Goal: Obtain resource: Obtain resource

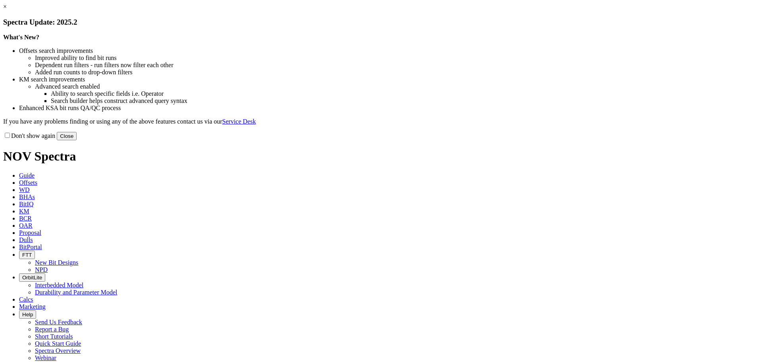
click at [77, 140] on button "Close" at bounding box center [67, 136] width 20 height 8
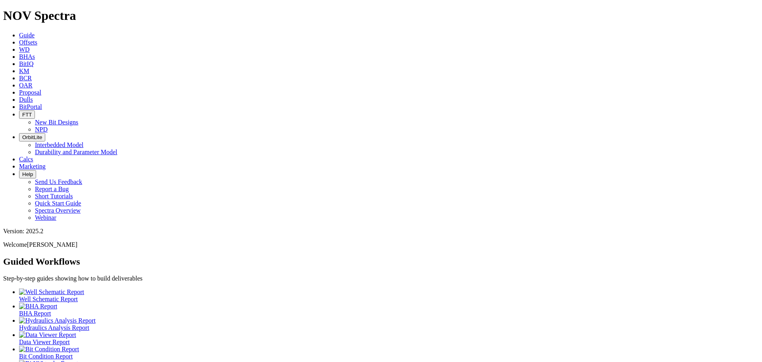
click at [37, 39] on span "Offsets" at bounding box center [28, 42] width 18 height 7
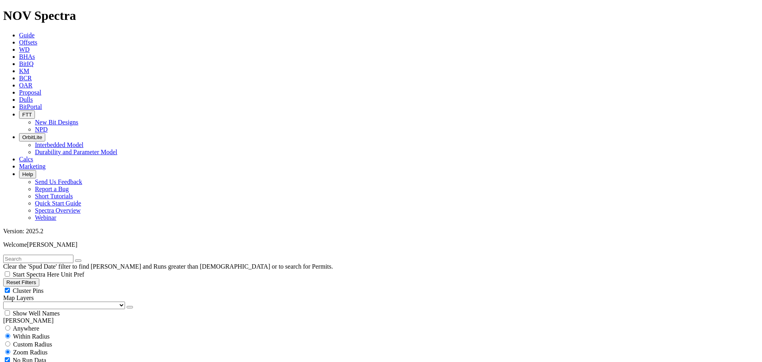
click at [79, 286] on div "Cluster Pins" at bounding box center [381, 290] width 756 height 8
checkbox input "false"
drag, startPoint x: 47, startPoint y: 80, endPoint x: 43, endPoint y: 85, distance: 6.3
click at [47, 301] on select "US Counties [GEOGRAPHIC_DATA], [GEOGRAPHIC_DATA] [GEOGRAPHIC_DATA], [GEOGRAPHIC…" at bounding box center [64, 305] width 122 height 8
click at [6, 301] on select "US Counties [GEOGRAPHIC_DATA], [GEOGRAPHIC_DATA] [GEOGRAPHIC_DATA], [GEOGRAPHIC…" at bounding box center [64, 305] width 122 height 8
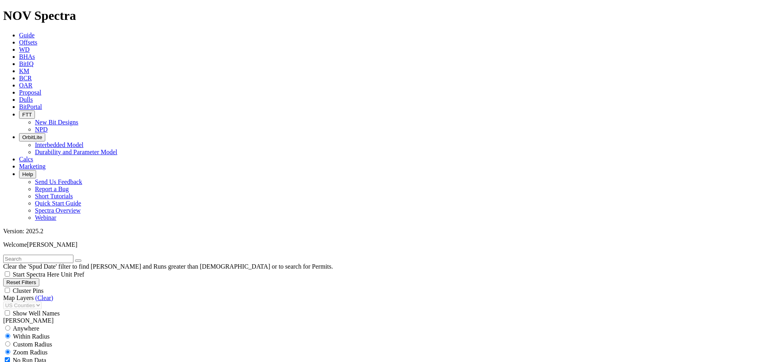
scroll to position [185, 0]
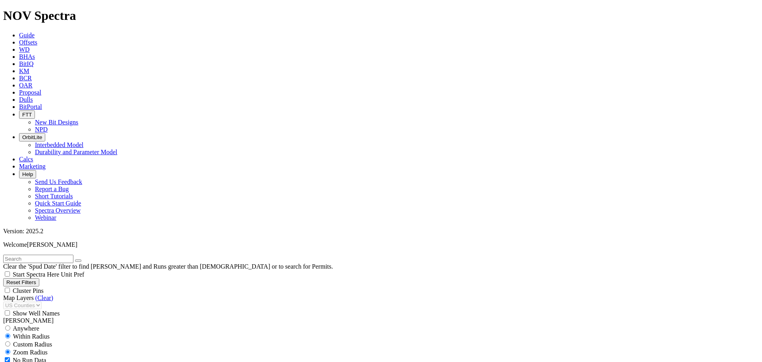
select select "8.75"
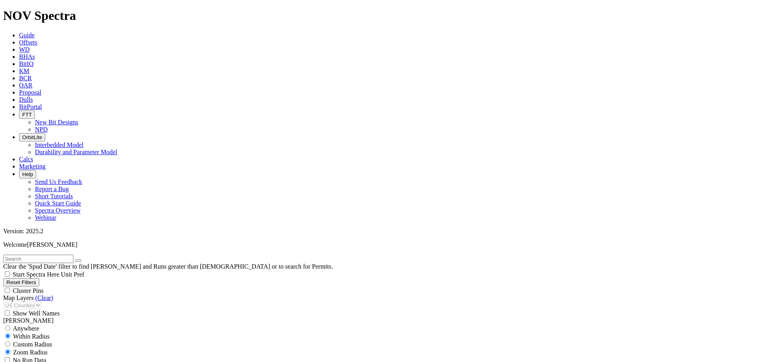
checkbox input "false"
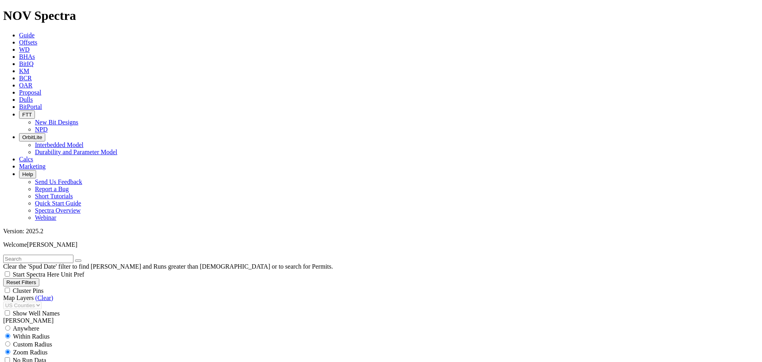
type input "3000"
type input "9500"
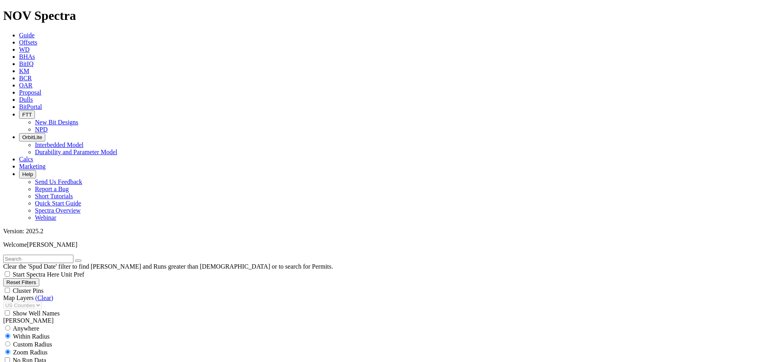
type input "4000"
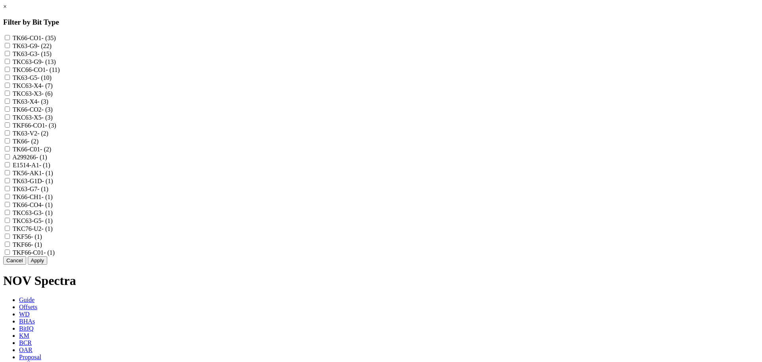
click at [10, 38] on input "TK66-CO1 - (35)" at bounding box center [7, 37] width 5 height 5
checkbox input "true"
click at [10, 72] on input "TKC66-CO1 - (11)" at bounding box center [7, 69] width 5 height 5
checkbox input "true"
click at [10, 112] on input "TK66-CO2 - (3)" at bounding box center [7, 108] width 5 height 5
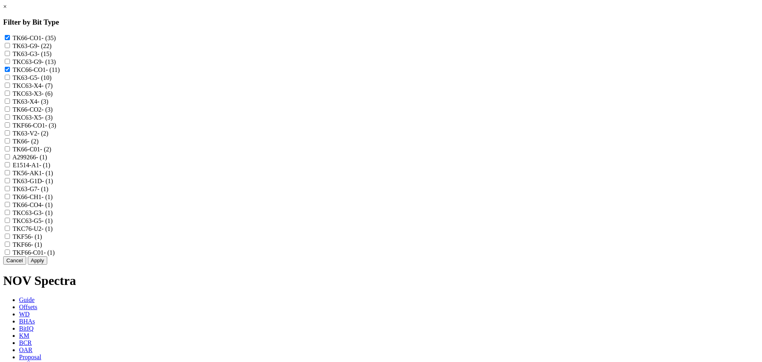
checkbox input "true"
click at [10, 127] on input "TKF66-CO1 - (3)" at bounding box center [7, 124] width 5 height 5
checkbox input "true"
click at [10, 151] on input "TK66-C01 - (2)" at bounding box center [7, 148] width 5 height 5
checkbox input "true"
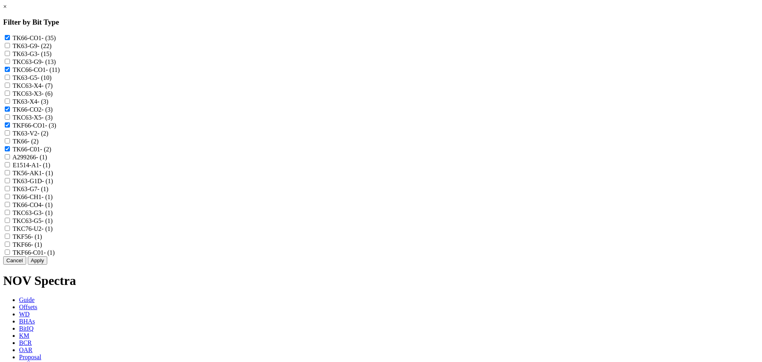
click at [10, 239] on input "TKF56 - (1)" at bounding box center [7, 235] width 5 height 5
checkbox input "true"
click at [10, 247] on input "TKF66 - (1)" at bounding box center [7, 243] width 5 height 5
checkbox input "true"
click at [10, 254] on input "TKF66-C01 - (1)" at bounding box center [7, 251] width 5 height 5
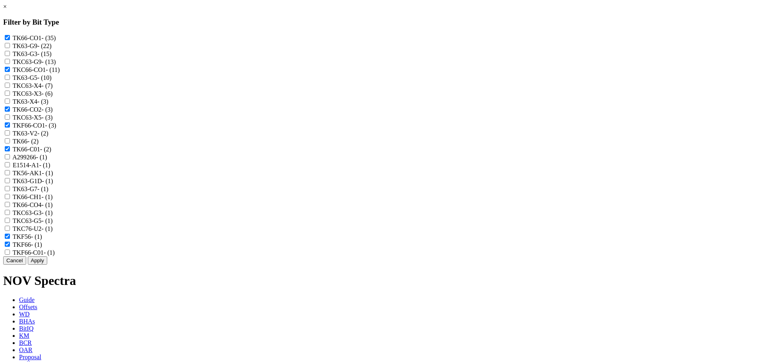
checkbox input "true"
click at [10, 143] on input "TK66 - (2)" at bounding box center [7, 140] width 5 height 5
checkbox input "true"
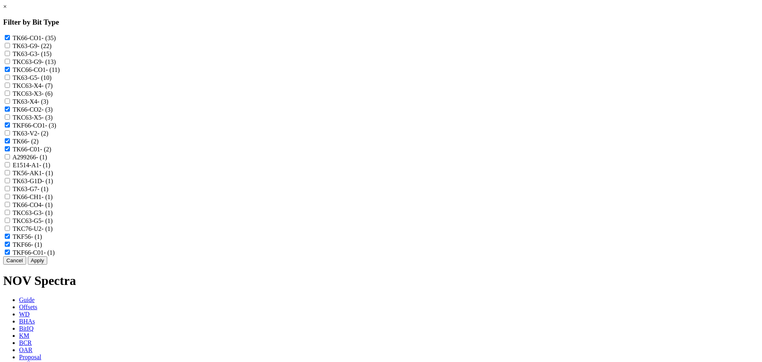
click at [47, 264] on button "Apply" at bounding box center [37, 260] width 19 height 8
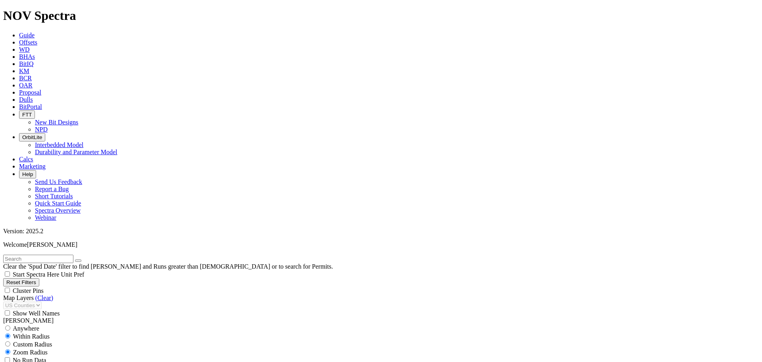
scroll to position [648, 0]
drag, startPoint x: 53, startPoint y: 271, endPoint x: 62, endPoint y: 272, distance: 8.9
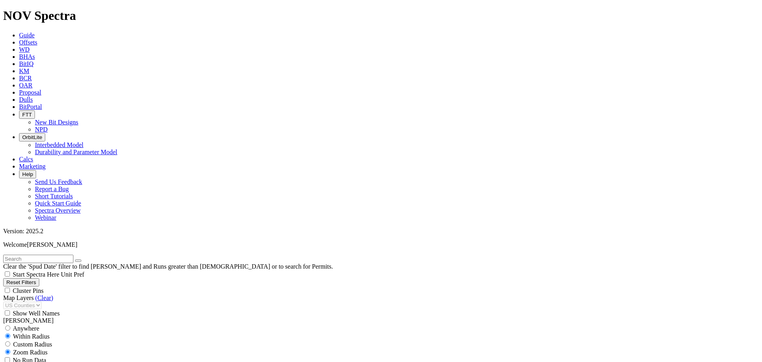
type input "150"
